Goal: Task Accomplishment & Management: Manage account settings

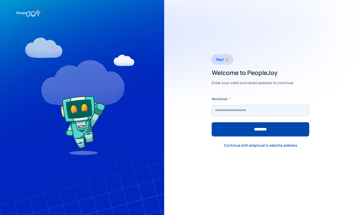
click at [241, 112] on input "Form" at bounding box center [261, 110] width 98 height 11
type input "**********"
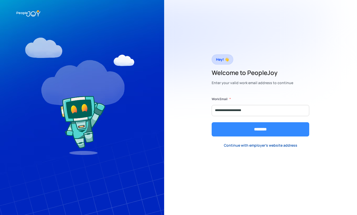
click at [245, 127] on input "********" at bounding box center [261, 129] width 98 height 14
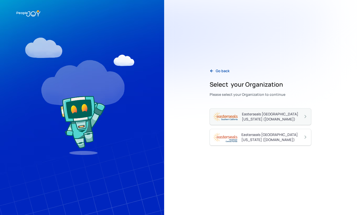
click at [249, 119] on div "Easterseals Southern California (essc.peoplejoy.com)" at bounding box center [272, 117] width 61 height 10
